Goal: Task Accomplishment & Management: Manage account settings

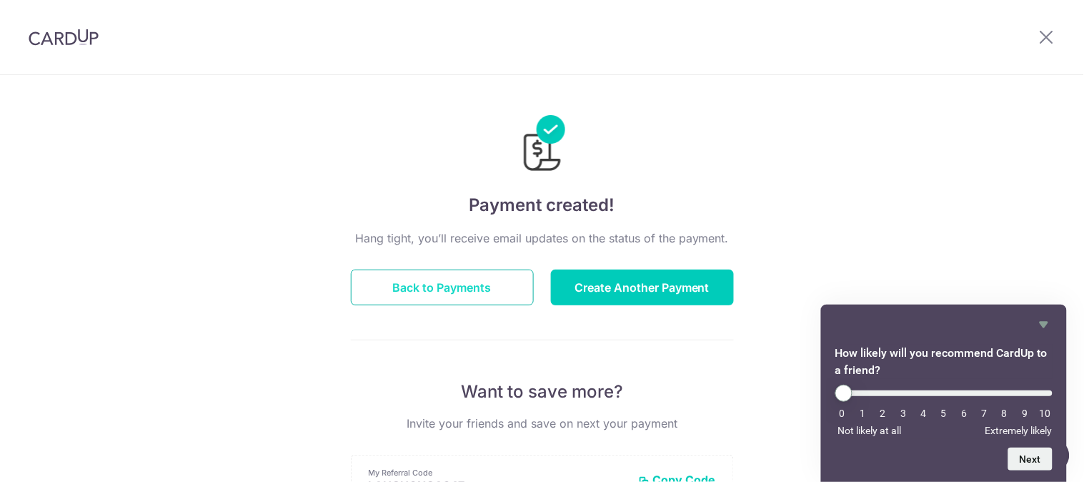
click at [446, 293] on button "Back to Payments" at bounding box center [442, 288] width 183 height 36
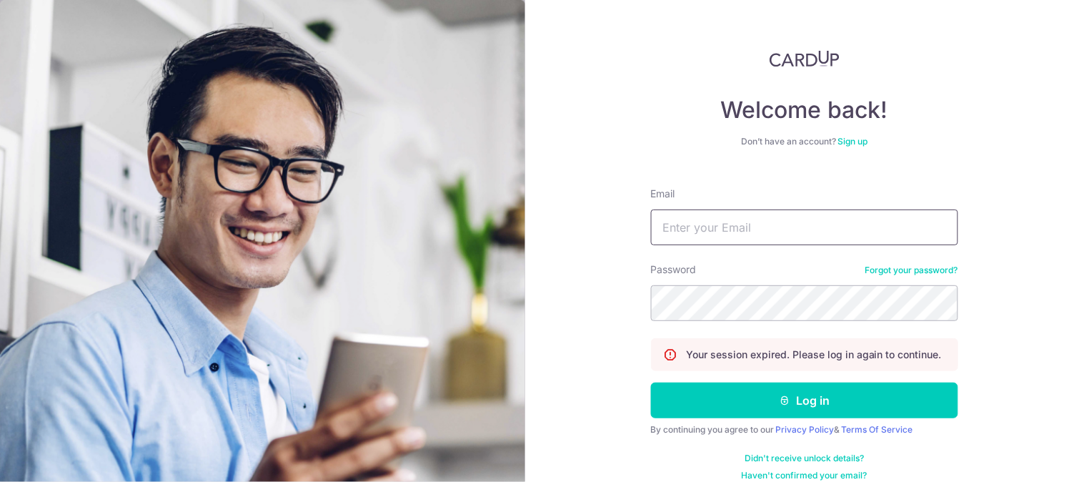
click at [728, 227] on input "Email" at bounding box center [804, 227] width 307 height 36
type input "lizhongaw@gmail.com"
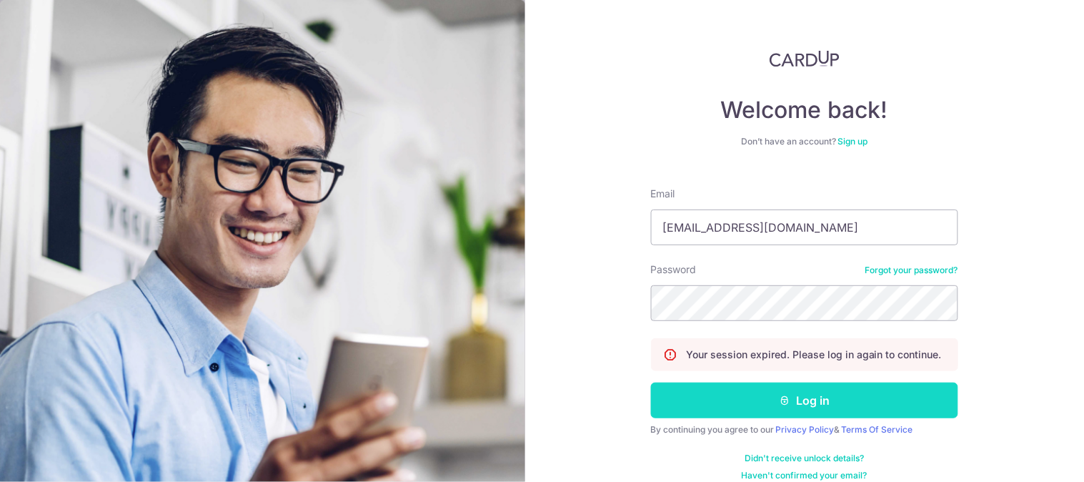
click at [736, 382] on button "Log in" at bounding box center [804, 400] width 307 height 36
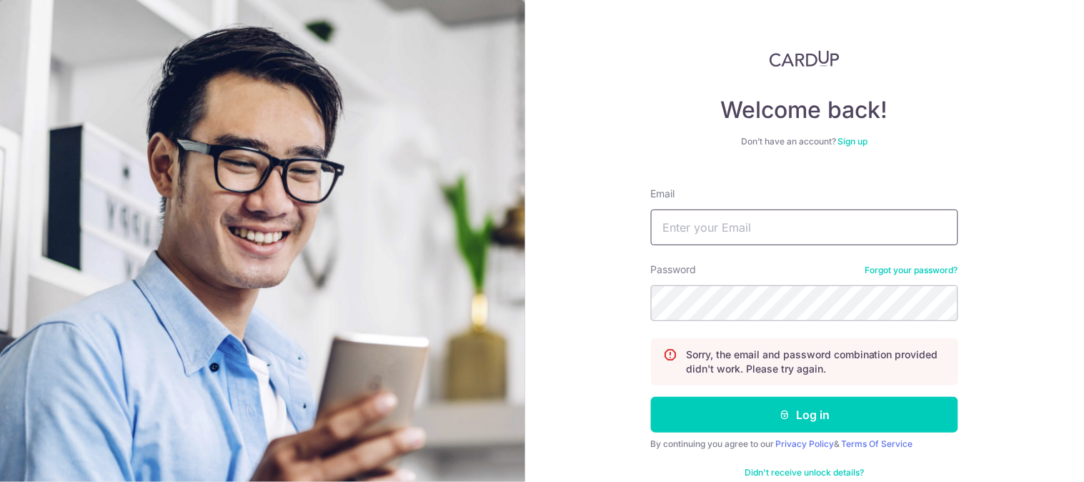
click at [769, 219] on input "Email" at bounding box center [804, 227] width 307 height 36
type input "lizhongaw@gmail.com"
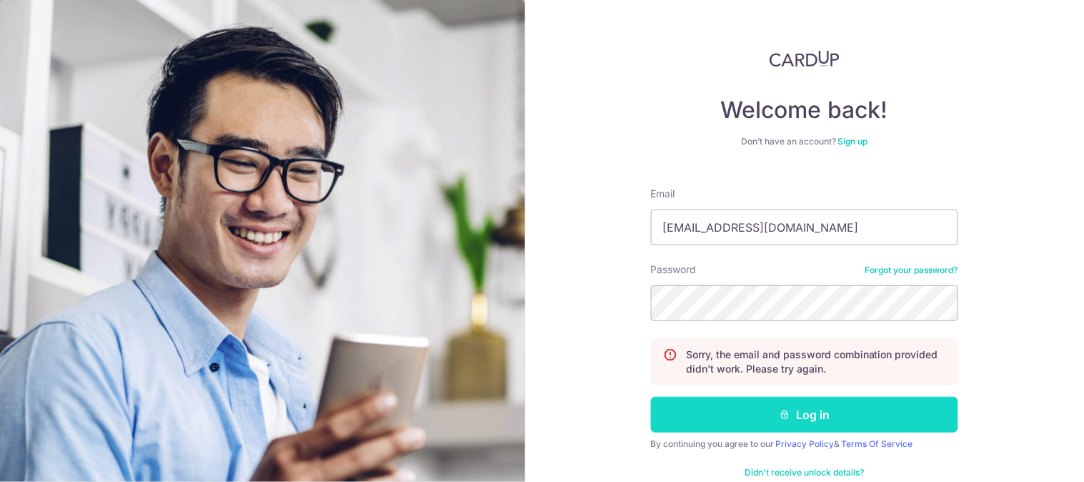
click at [817, 420] on button "Log in" at bounding box center [804, 415] width 307 height 36
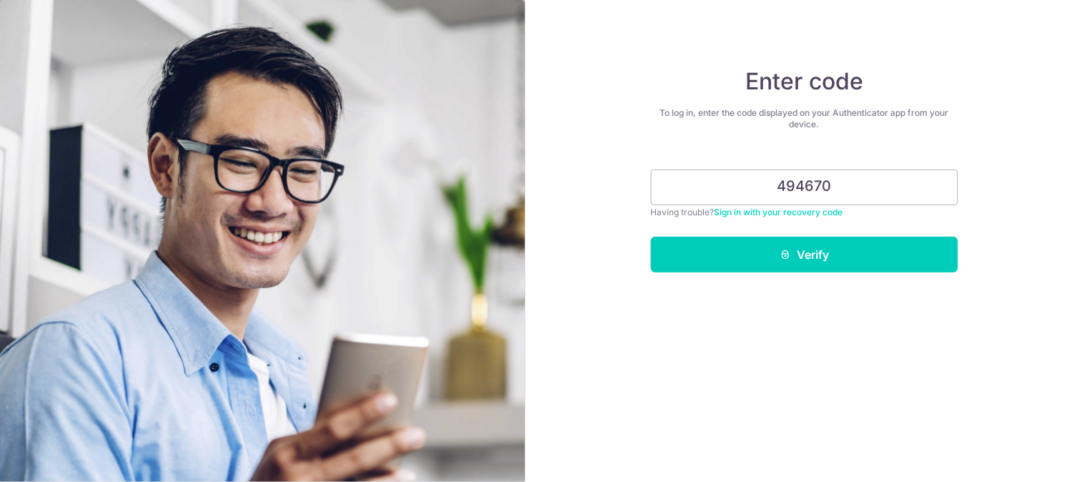
type input "494670"
click at [651, 237] on button "Verify" at bounding box center [804, 255] width 307 height 36
